Goal: Task Accomplishment & Management: Manage account settings

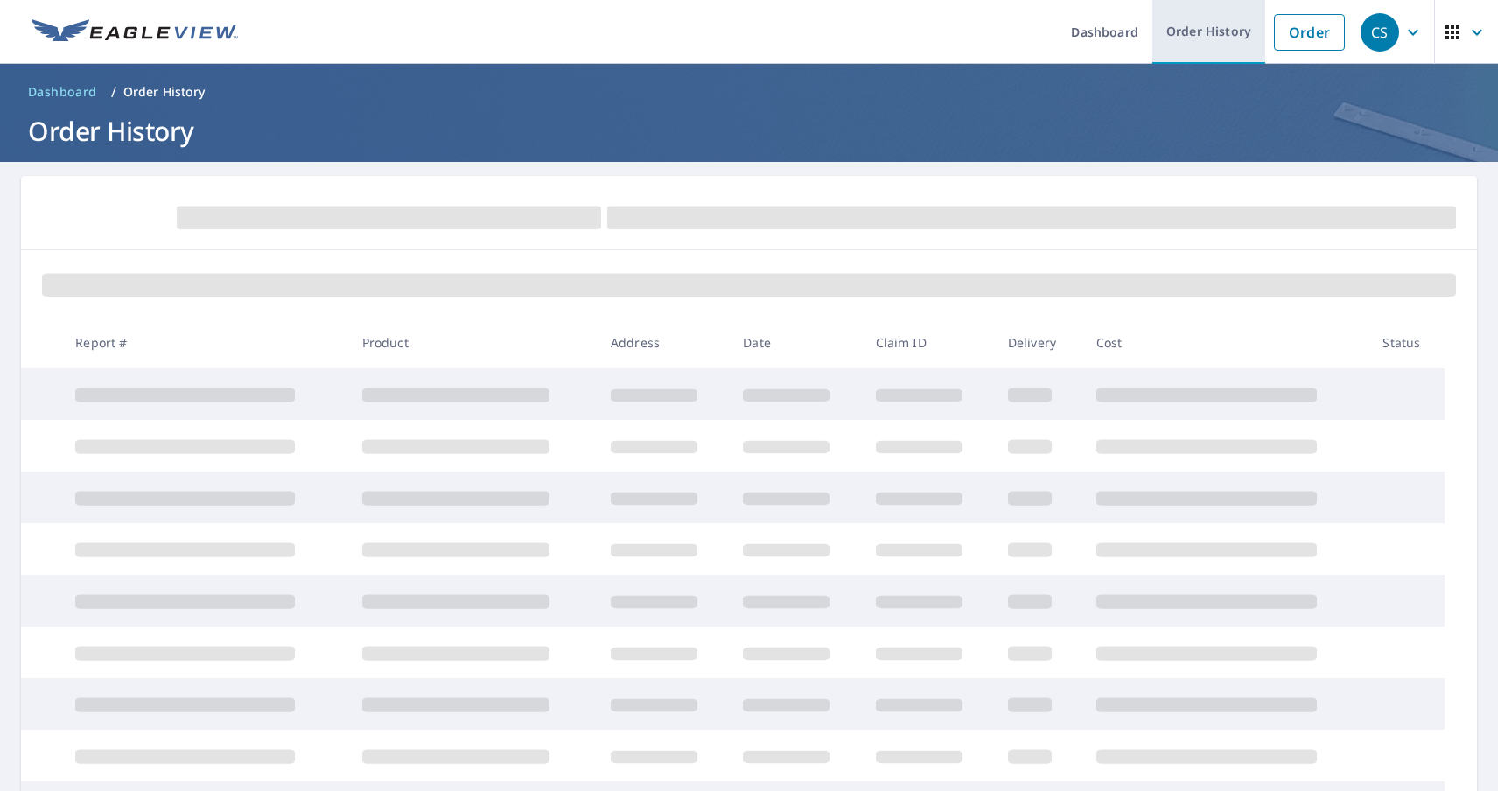
click at [1196, 32] on link "Order History" at bounding box center [1208, 32] width 113 height 64
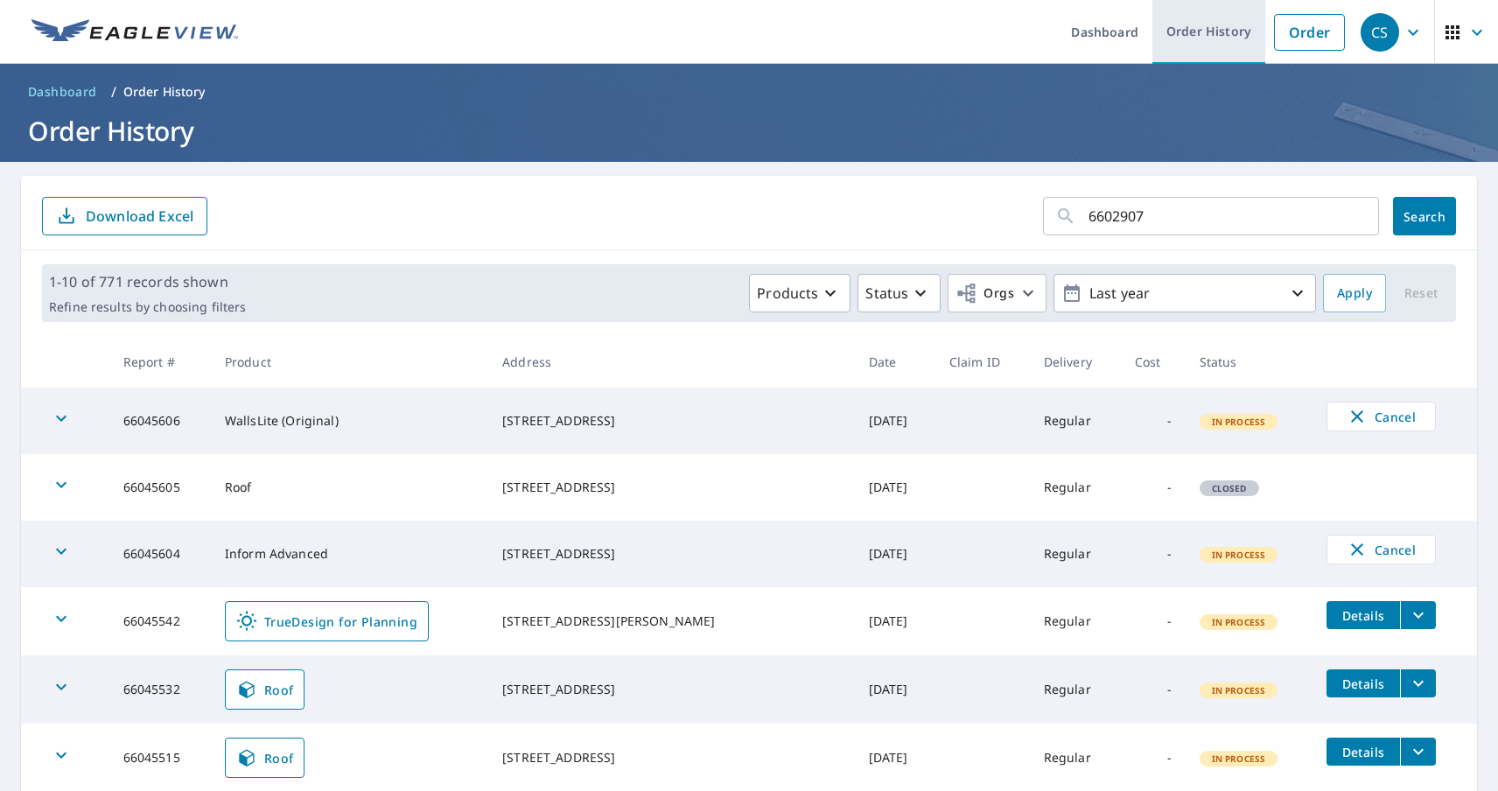
type input "66029072"
click at [1411, 216] on span "Search" at bounding box center [1424, 216] width 35 height 17
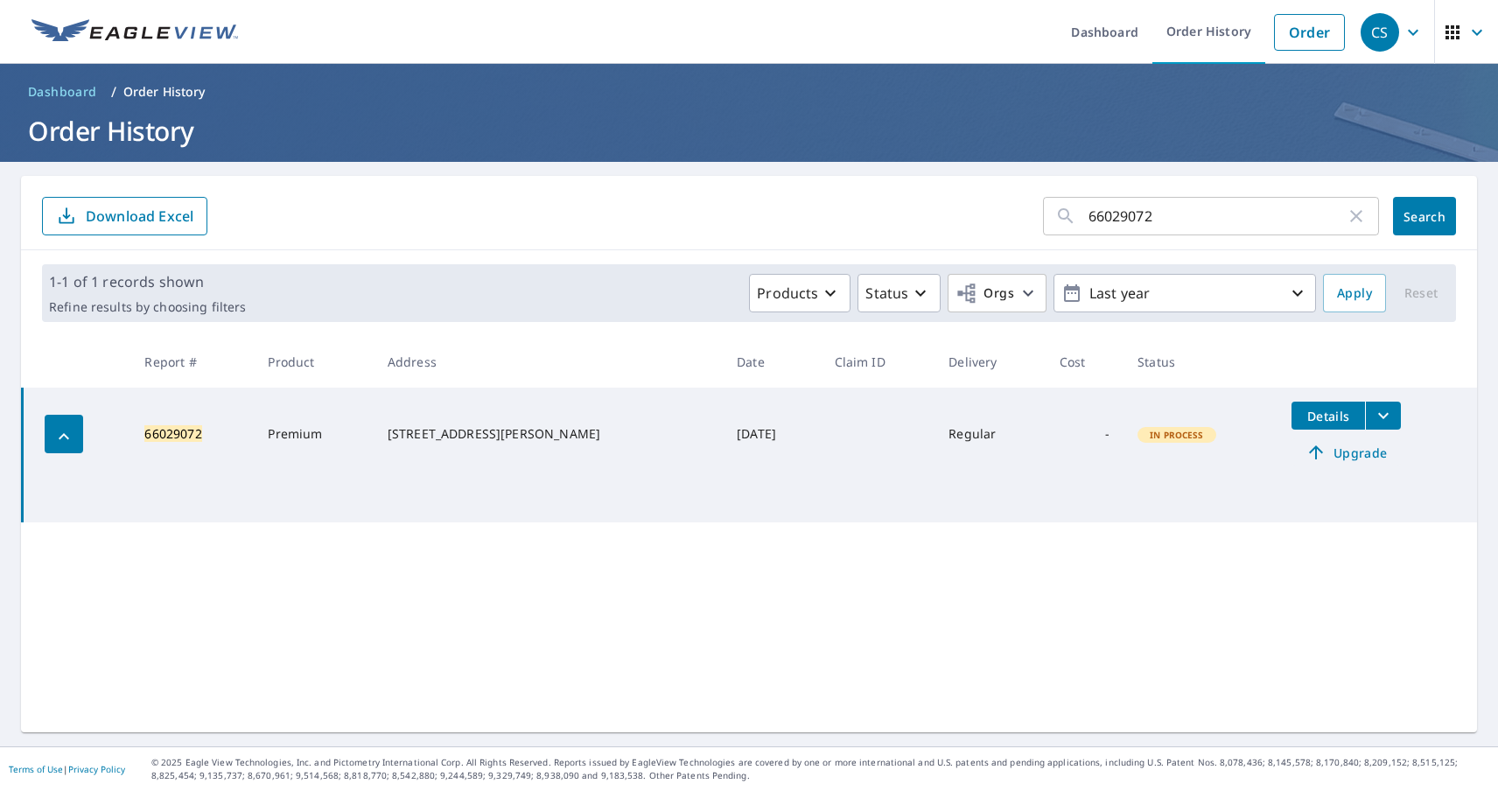
click at [1314, 452] on span "Upgrade" at bounding box center [1346, 452] width 88 height 21
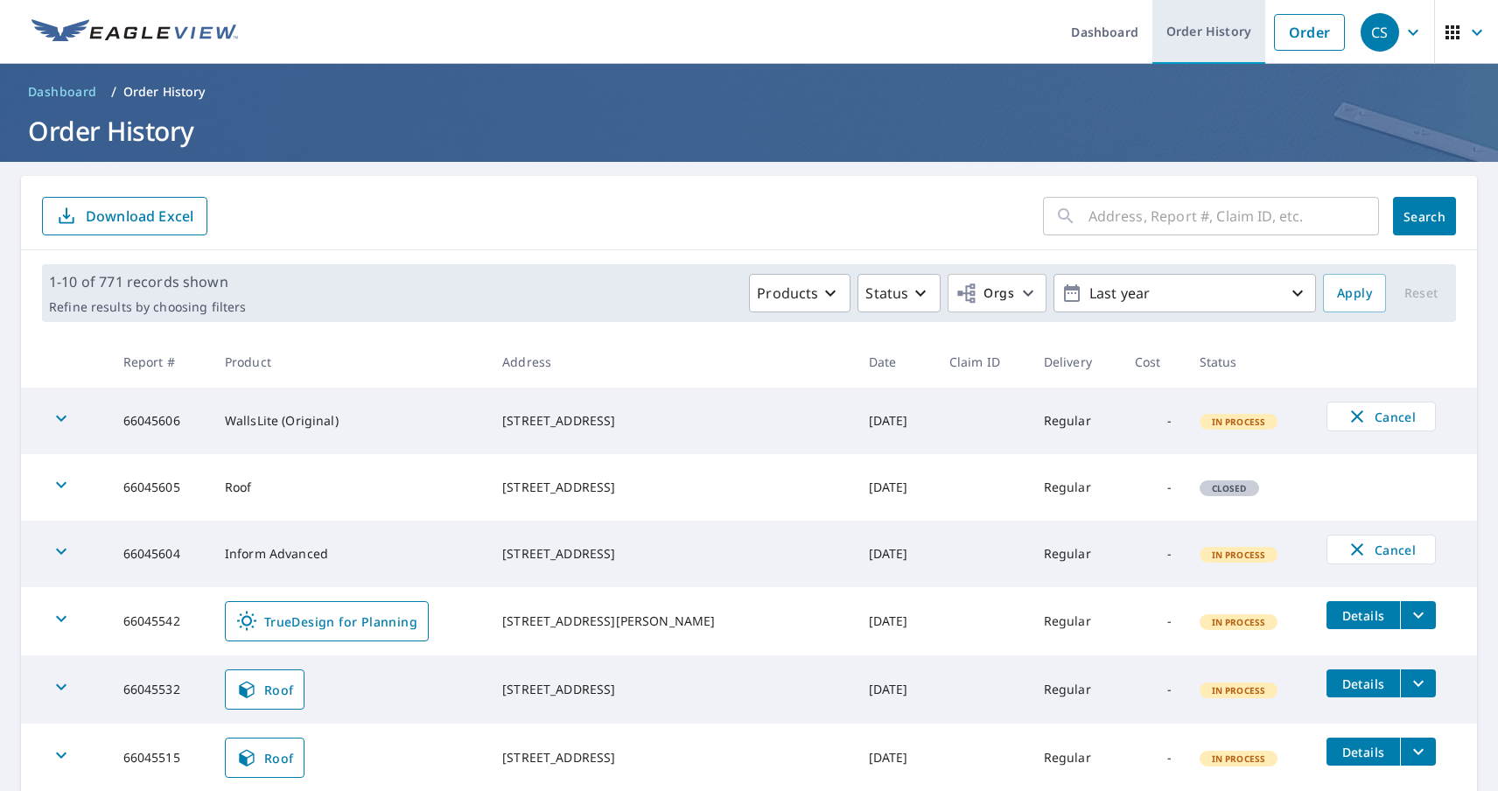
click at [1196, 32] on link "Order History" at bounding box center [1208, 32] width 113 height 64
type input "62063348"
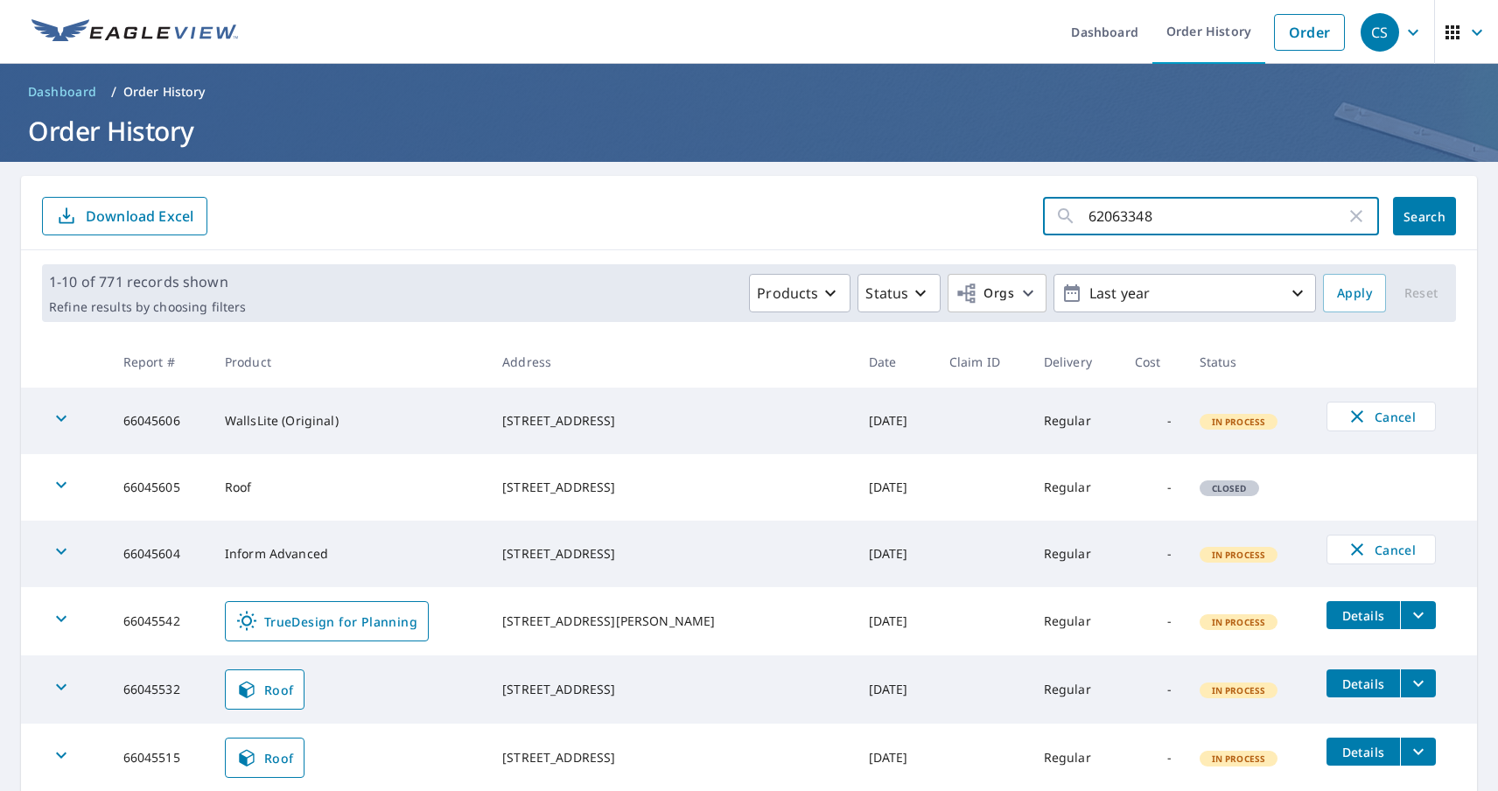
click at [1411, 216] on span "Search" at bounding box center [1424, 216] width 35 height 17
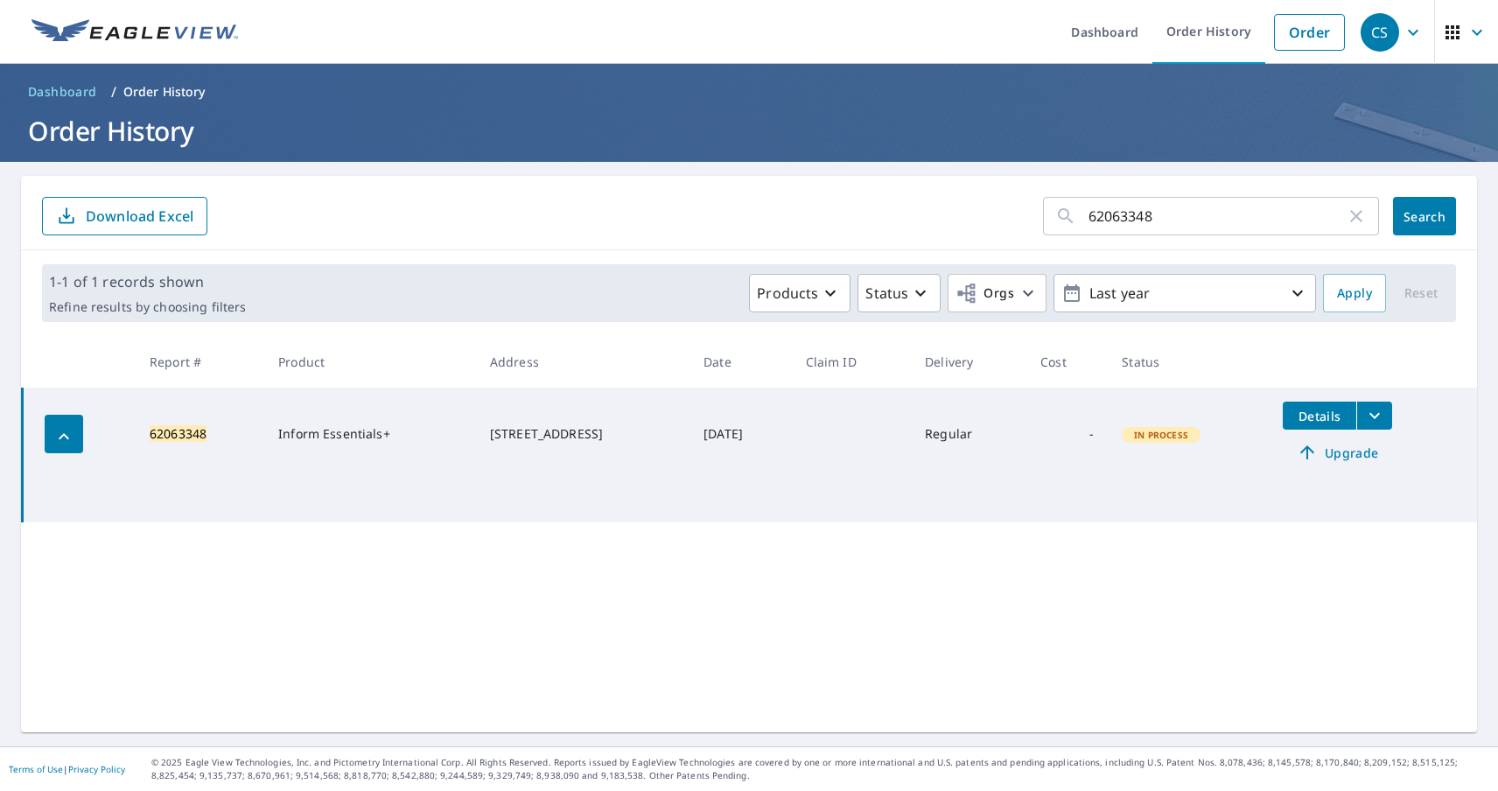
click at [1330, 452] on span "Upgrade" at bounding box center [1337, 452] width 88 height 21
